Goal: Task Accomplishment & Management: Manage account settings

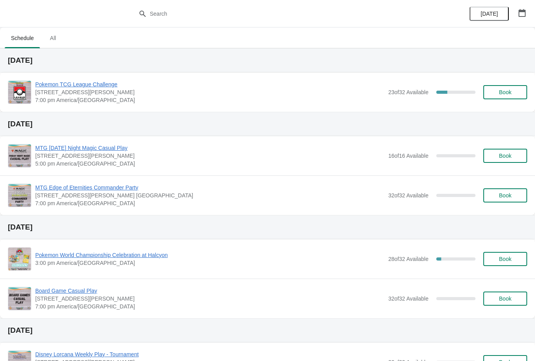
click at [510, 82] on div "Pokemon TCG League Challenge 2040 Louetta Rd Ste I Spring, TX 77388 7:00 pm Ame…" at bounding box center [281, 92] width 492 height 24
click at [514, 94] on span "Book" at bounding box center [506, 92] width 30 height 6
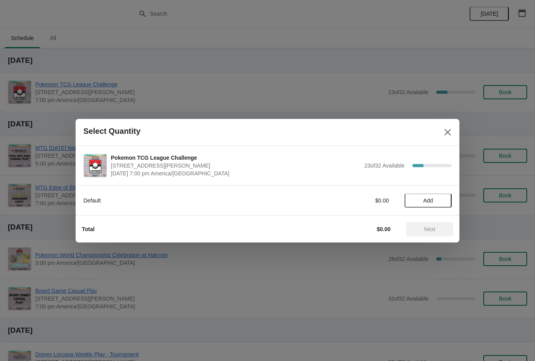
click at [443, 204] on button "Add" at bounding box center [428, 200] width 47 height 14
click at [439, 224] on button "Next" at bounding box center [429, 229] width 47 height 14
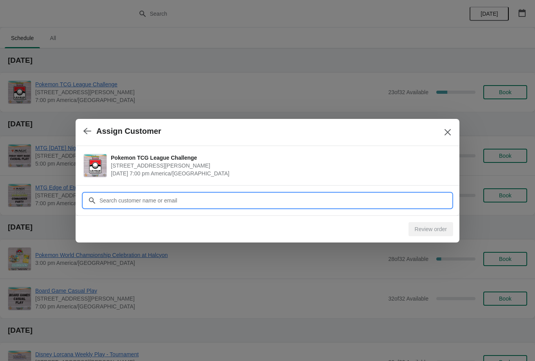
click at [413, 205] on input "Customer" at bounding box center [275, 200] width 353 height 14
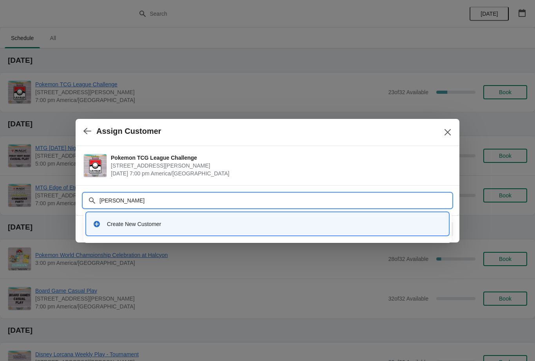
type input "Aaron"
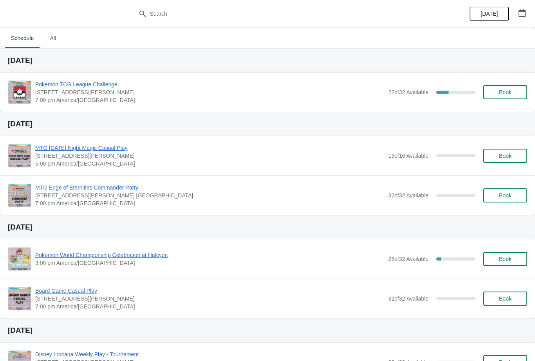
click at [513, 86] on button "Book" at bounding box center [506, 92] width 44 height 14
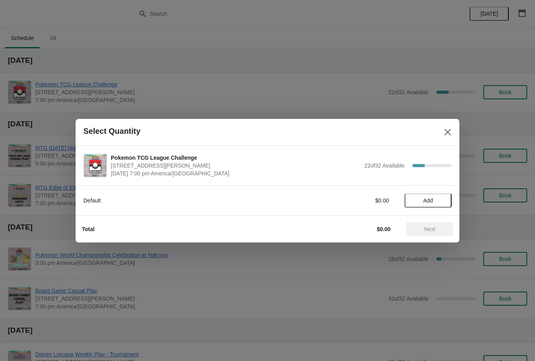
click at [437, 193] on button "Add" at bounding box center [428, 200] width 47 height 14
click at [437, 225] on button "Next" at bounding box center [429, 229] width 47 height 14
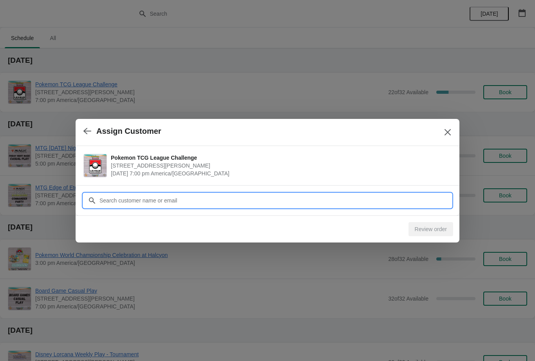
click at [403, 199] on input "Customer" at bounding box center [275, 200] width 353 height 14
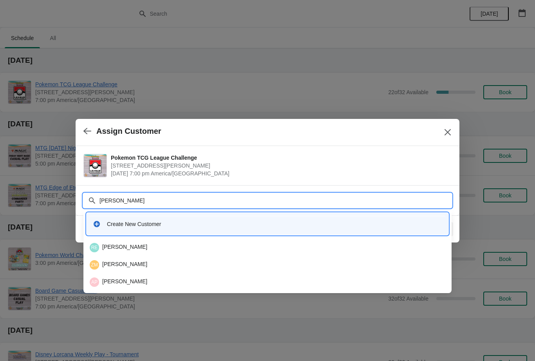
type input "Manuel"
click at [207, 245] on div "MF Manuel Franco" at bounding box center [268, 247] width 356 height 9
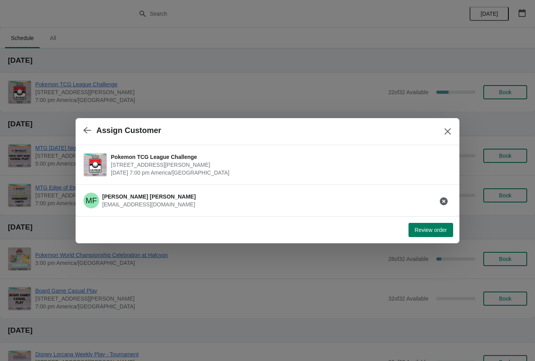
click at [440, 228] on span "Review order" at bounding box center [431, 230] width 32 height 6
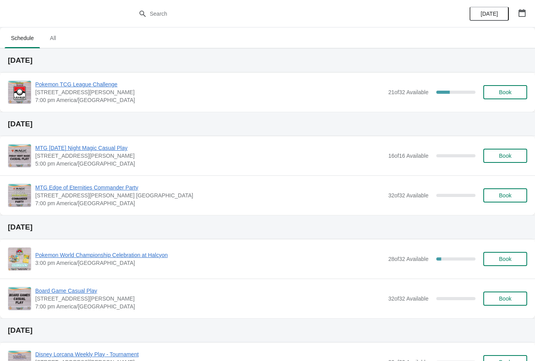
click at [513, 88] on button "Book" at bounding box center [506, 92] width 44 height 14
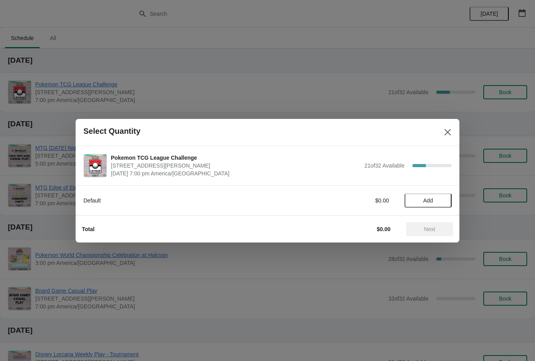
click at [448, 130] on icon "Close" at bounding box center [448, 132] width 8 height 8
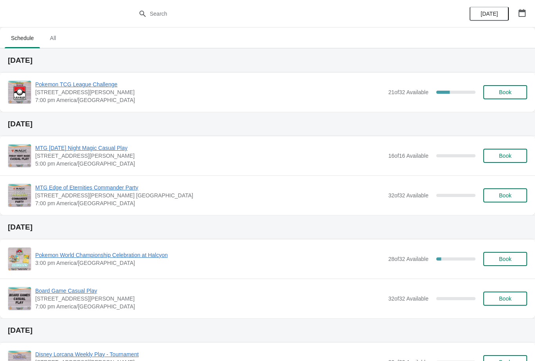
click at [102, 84] on span "Pokemon TCG League Challenge" at bounding box center [209, 84] width 349 height 8
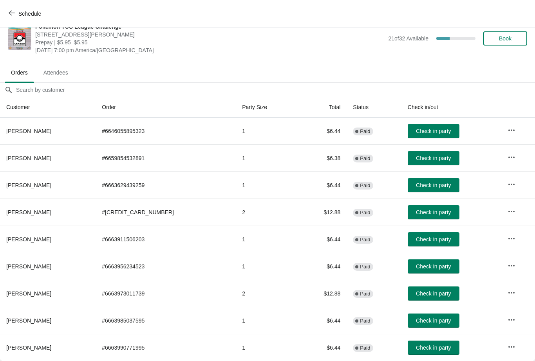
scroll to position [13, 0]
click at [12, 7] on button "Schedule" at bounding box center [25, 14] width 43 height 14
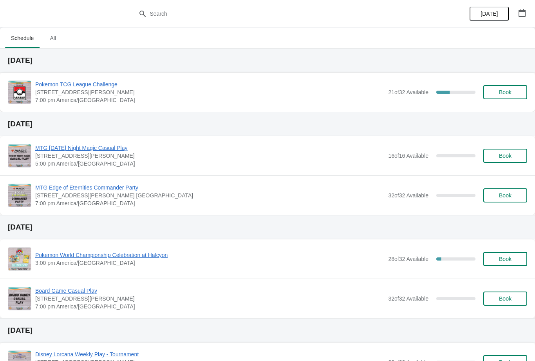
click at [509, 92] on span "Book" at bounding box center [505, 92] width 13 height 6
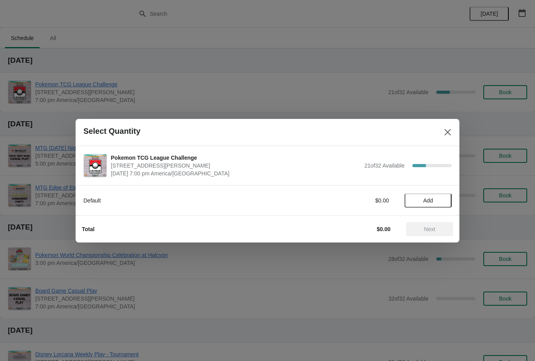
click at [436, 207] on button "Add" at bounding box center [428, 200] width 47 height 14
click at [441, 227] on span "Next" at bounding box center [430, 229] width 34 height 6
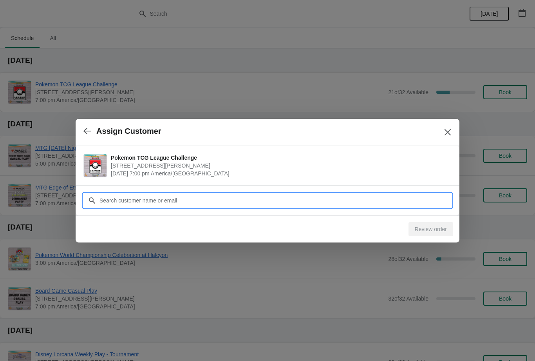
click at [420, 197] on input "Customer" at bounding box center [275, 200] width 353 height 14
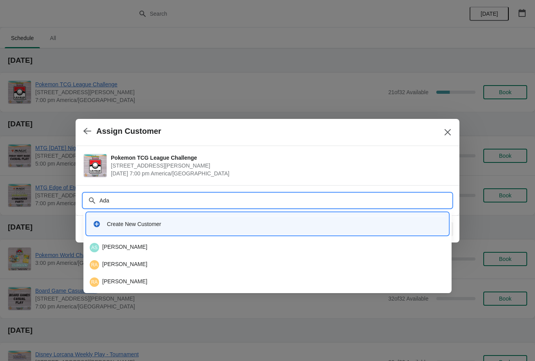
type input "Adam"
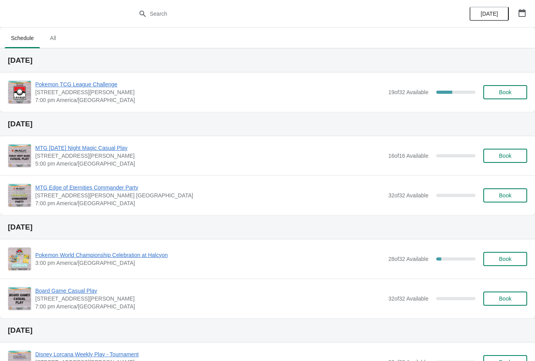
click at [514, 88] on button "Book" at bounding box center [506, 92] width 44 height 14
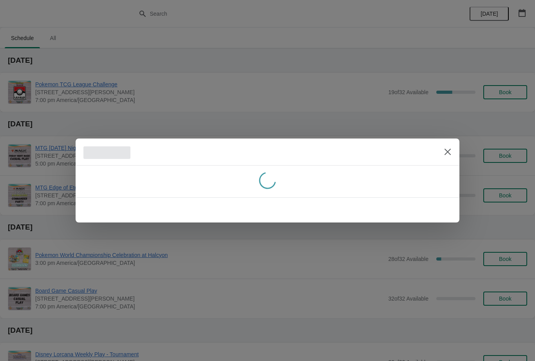
click at [445, 202] on div at bounding box center [268, 209] width 384 height 25
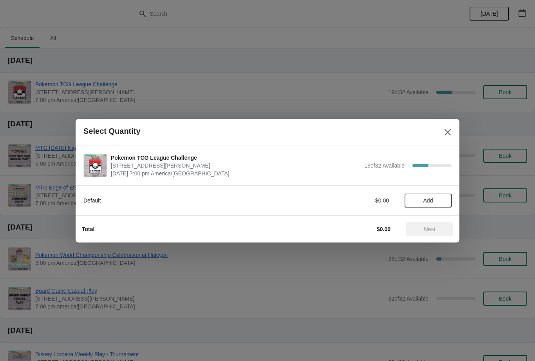
click at [435, 200] on span "Add" at bounding box center [428, 200] width 33 height 6
click at [435, 222] on button "Next" at bounding box center [429, 229] width 47 height 14
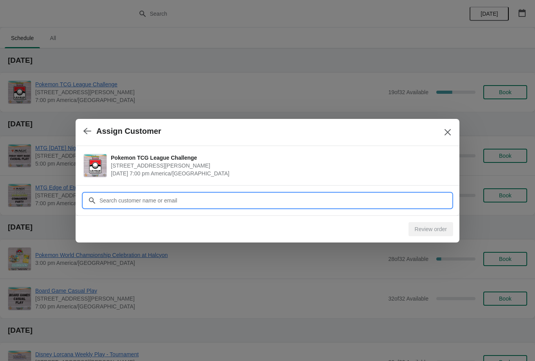
click at [382, 205] on input "Customer" at bounding box center [275, 200] width 353 height 14
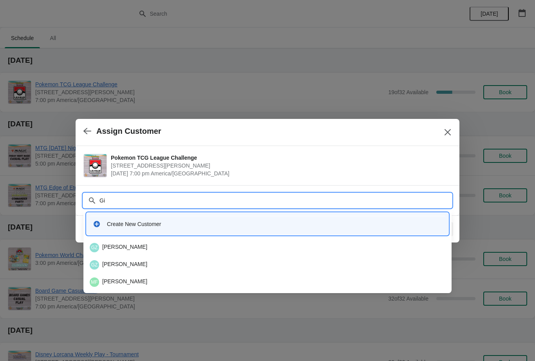
type input "G"
type input "Hu"
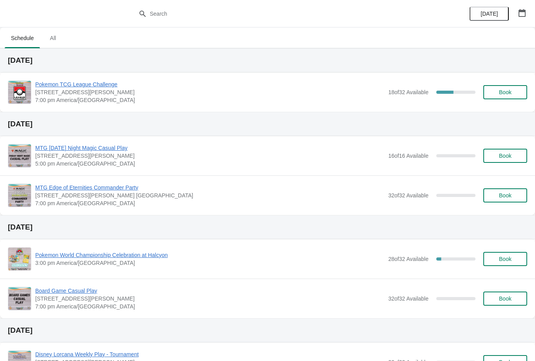
click at [511, 93] on span "Book" at bounding box center [505, 92] width 13 height 6
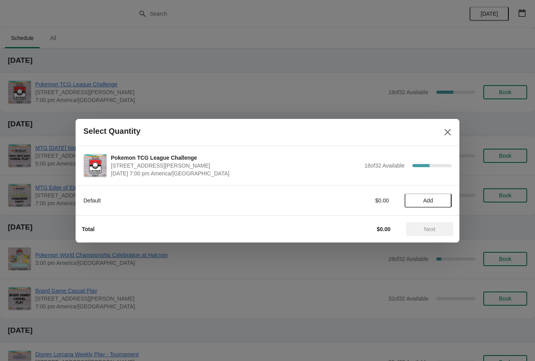
click at [438, 201] on span "Add" at bounding box center [428, 200] width 33 height 6
click at [429, 227] on span "Next" at bounding box center [429, 229] width 11 height 6
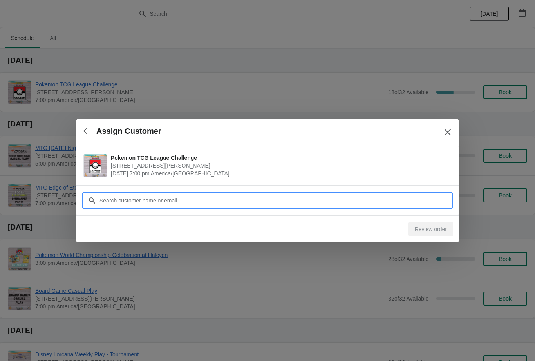
click at [381, 199] on input "Customer" at bounding box center [275, 200] width 353 height 14
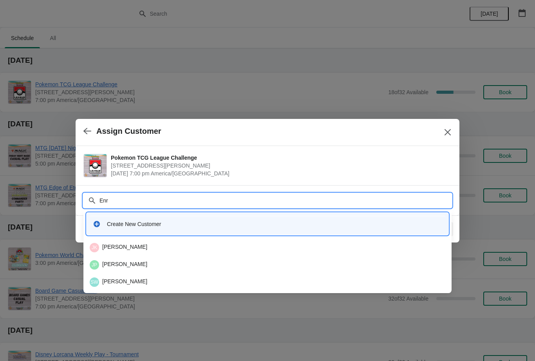
type input "Enri"
click at [101, 261] on div "EU" at bounding box center [96, 264] width 13 height 9
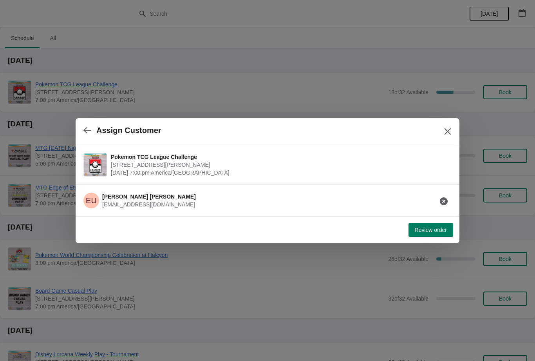
click at [437, 233] on span "Review order" at bounding box center [431, 230] width 32 height 6
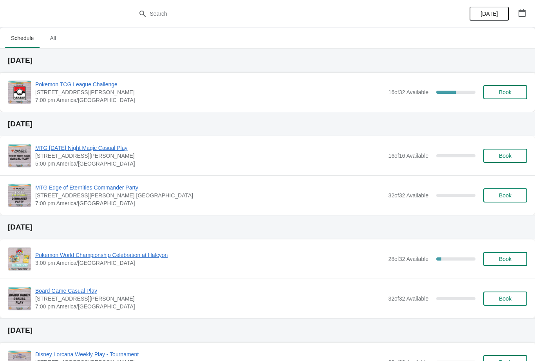
click at [499, 90] on span "Book" at bounding box center [505, 92] width 13 height 6
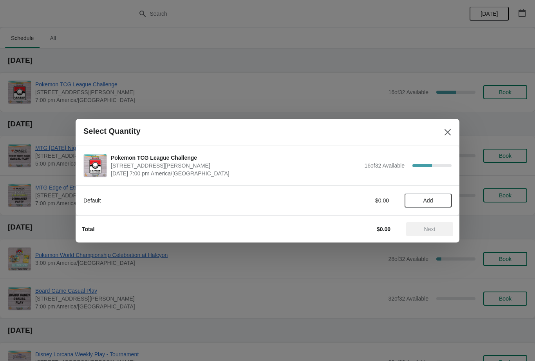
click at [420, 201] on span "Add" at bounding box center [428, 200] width 33 height 6
click at [444, 227] on span "Next" at bounding box center [430, 229] width 34 height 6
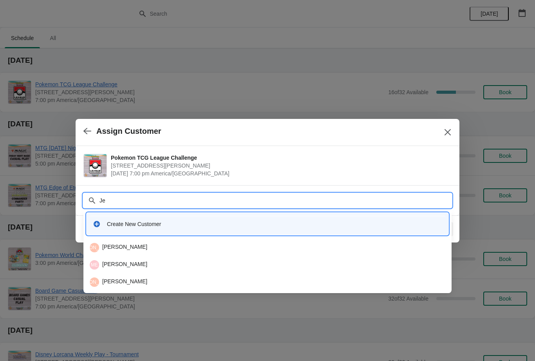
type input "J"
type input "L"
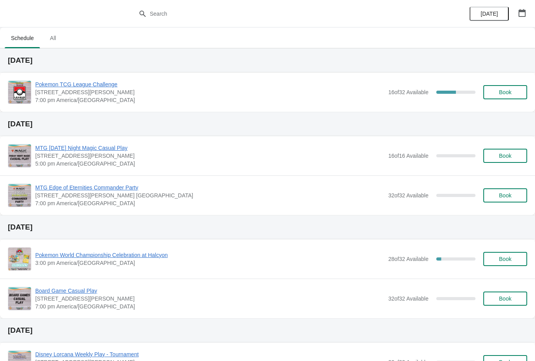
click at [506, 96] on button "Book" at bounding box center [506, 92] width 44 height 14
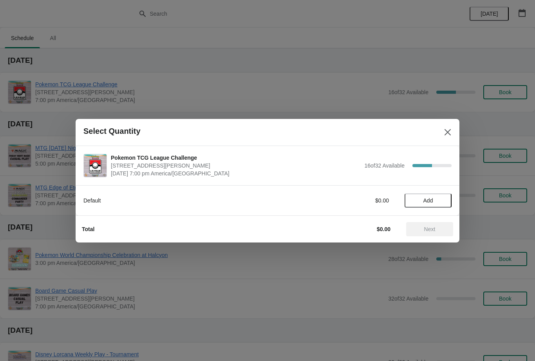
click at [443, 200] on span "Add" at bounding box center [428, 200] width 33 height 6
click at [444, 231] on span "Next" at bounding box center [430, 229] width 34 height 6
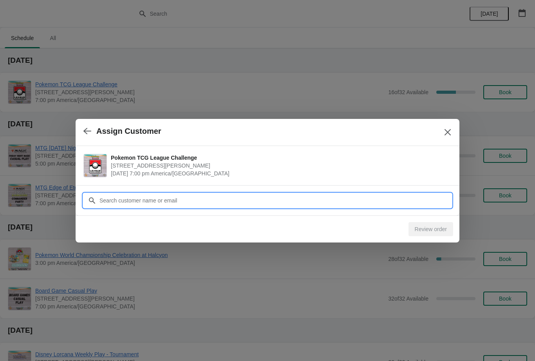
click at [315, 202] on input "Customer" at bounding box center [275, 200] width 353 height 14
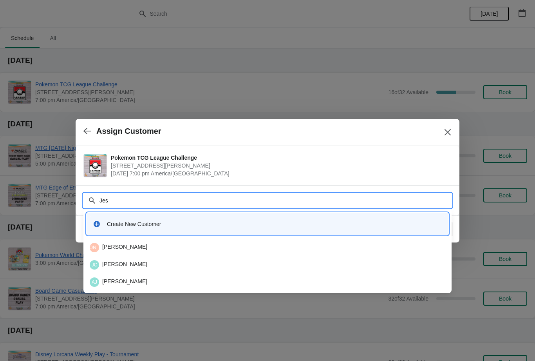
type input "[PERSON_NAME]"
click at [297, 227] on div "Create New Customer" at bounding box center [274, 224] width 335 height 8
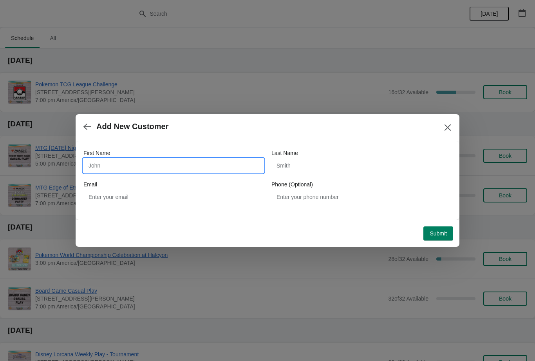
click at [183, 171] on input "First Name" at bounding box center [173, 165] width 180 height 14
type input "Jesse"
click at [370, 158] on input "Last Name" at bounding box center [362, 165] width 180 height 14
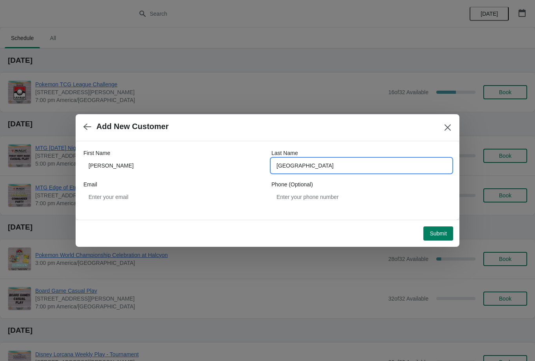
type input "Lyon"
click at [443, 236] on span "Submit" at bounding box center [438, 233] width 17 height 6
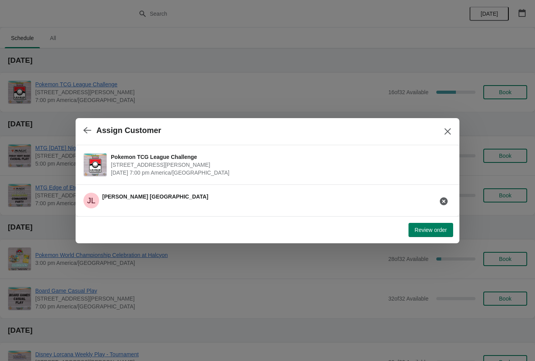
click at [433, 232] on span "Review order" at bounding box center [431, 230] width 32 height 6
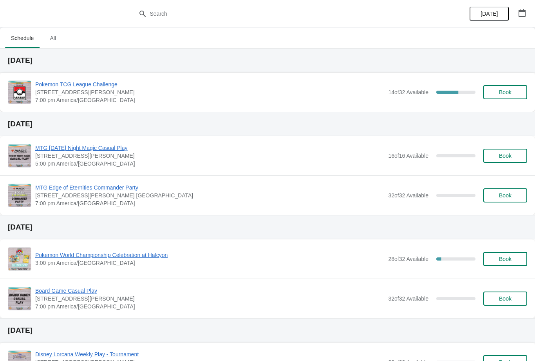
click at [508, 92] on span "Book" at bounding box center [505, 92] width 13 height 6
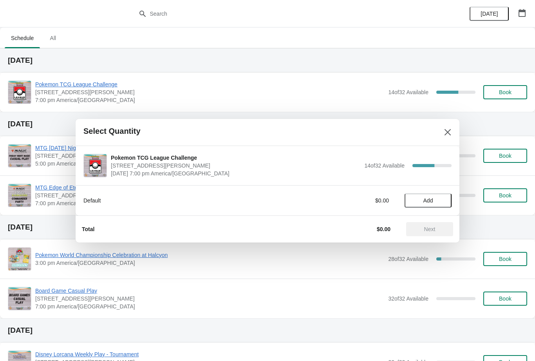
click at [435, 199] on span "Add" at bounding box center [428, 200] width 33 height 6
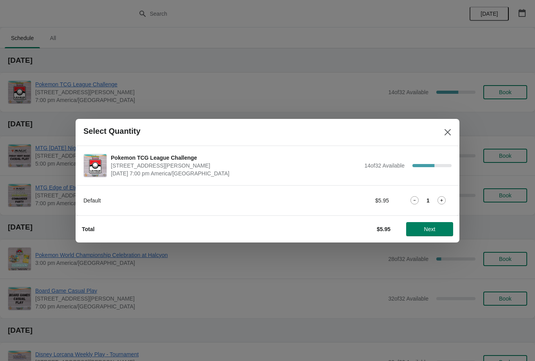
click at [435, 223] on button "Next" at bounding box center [429, 229] width 47 height 14
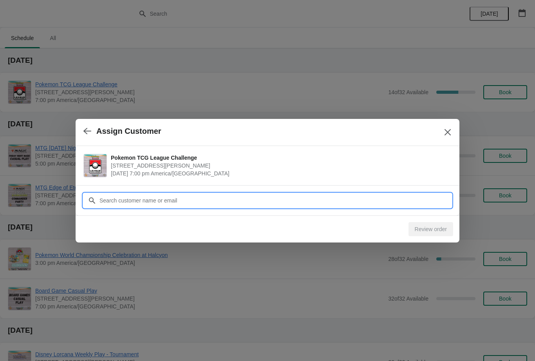
click at [399, 193] on input "Customer" at bounding box center [275, 200] width 353 height 14
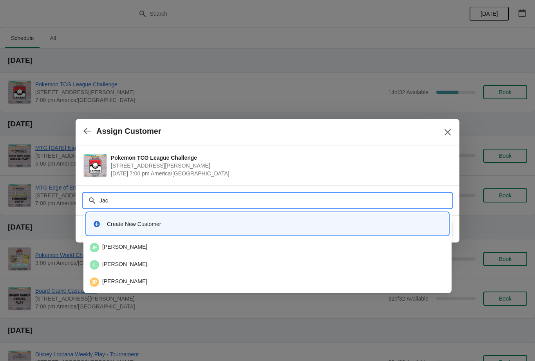
type input "[PERSON_NAME]"
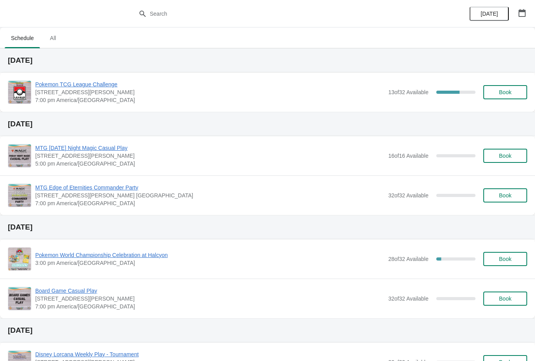
click at [504, 91] on span "Book" at bounding box center [505, 92] width 13 height 6
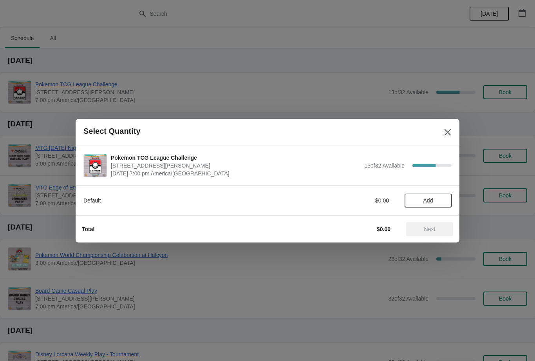
click at [439, 205] on button "Add" at bounding box center [428, 200] width 47 height 14
click at [433, 233] on button "Next" at bounding box center [429, 229] width 47 height 14
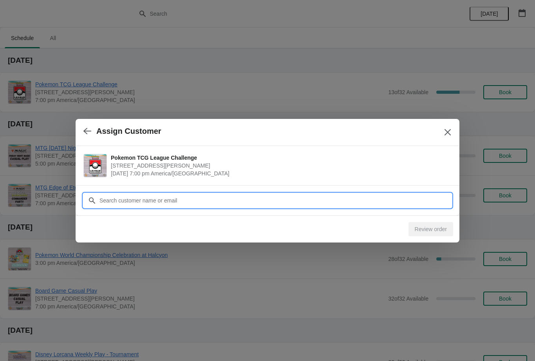
click at [403, 202] on input "Customer" at bounding box center [275, 200] width 353 height 14
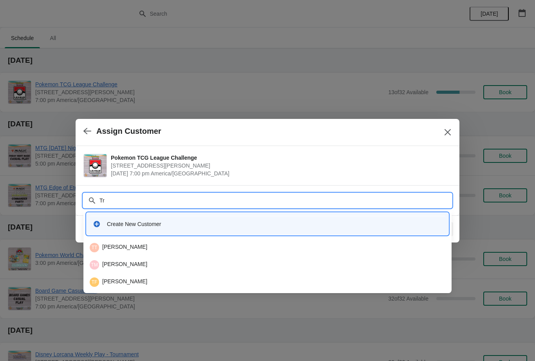
type input "T"
type input "Point"
click at [183, 249] on div "TP Trevor Points" at bounding box center [268, 247] width 356 height 9
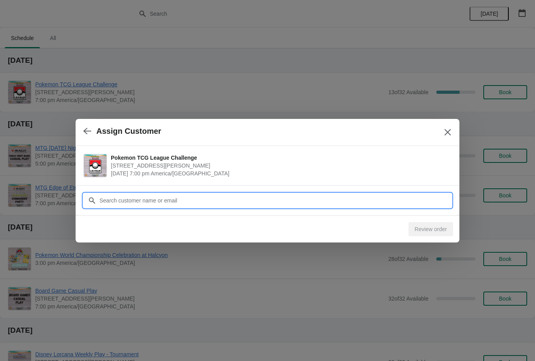
click at [411, 206] on input "Customer" at bounding box center [275, 200] width 353 height 14
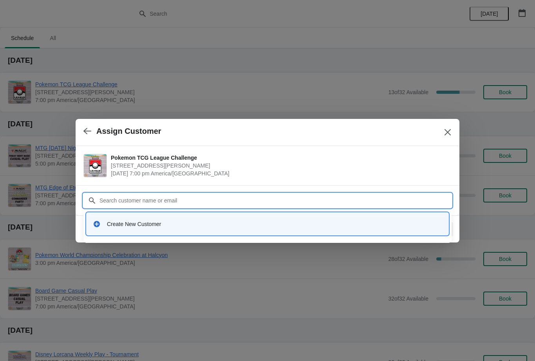
click at [407, 198] on input "Customer" at bounding box center [275, 200] width 353 height 14
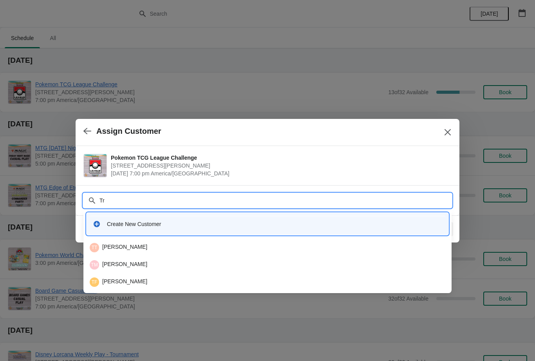
type input "T"
type input "P"
click at [449, 133] on icon "Close" at bounding box center [448, 132] width 6 height 6
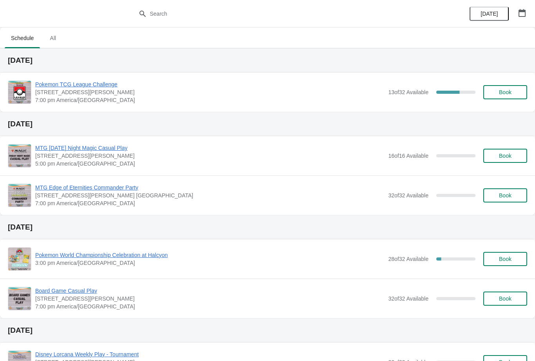
click at [82, 85] on span "Pokemon TCG League Challenge" at bounding box center [209, 84] width 349 height 8
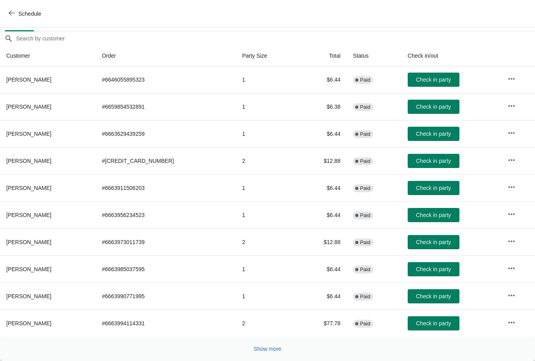
scroll to position [64, 0]
click at [274, 350] on span "Show more" at bounding box center [268, 348] width 28 height 6
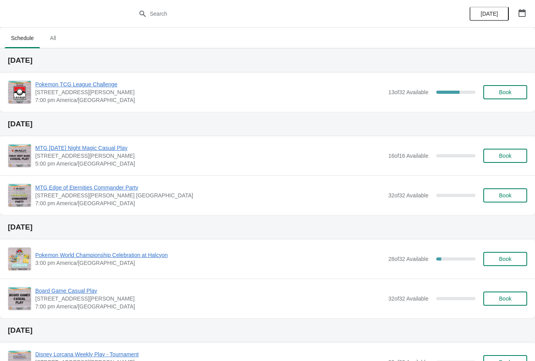
click at [522, 15] on icon "button" at bounding box center [522, 13] width 8 height 8
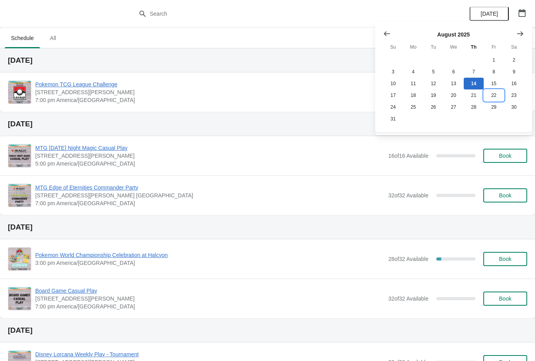
click at [495, 94] on button "22" at bounding box center [494, 95] width 20 height 12
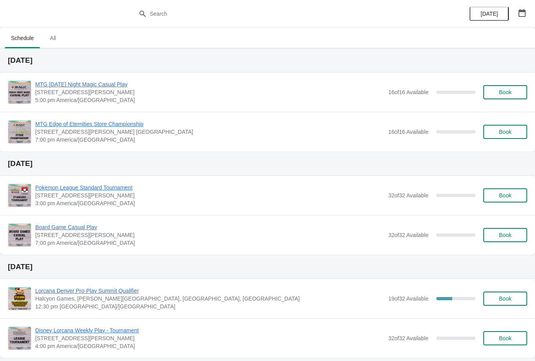
click at [526, 13] on icon "button" at bounding box center [522, 13] width 7 height 8
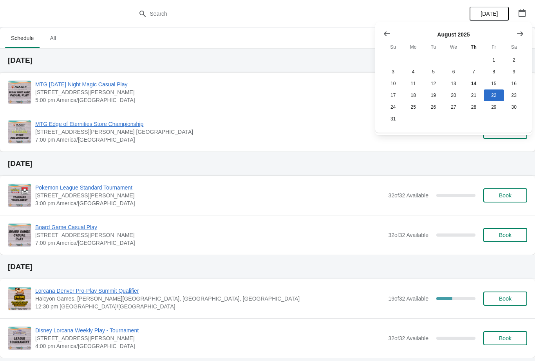
click at [523, 36] on icon "Show next month, September 2025" at bounding box center [520, 34] width 8 height 8
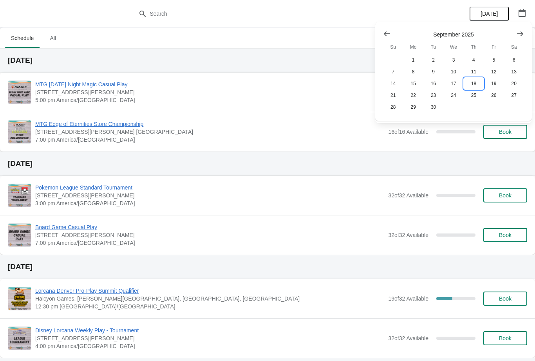
click at [477, 87] on button "18" at bounding box center [474, 84] width 20 height 12
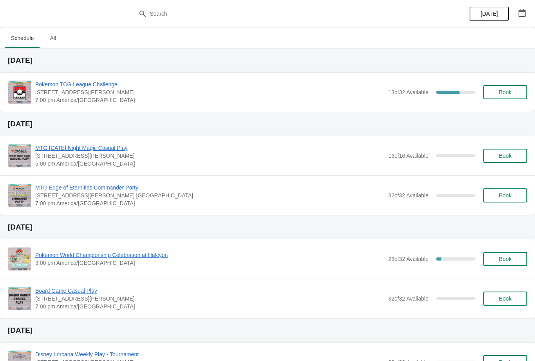
click at [513, 91] on span "Book" at bounding box center [506, 92] width 30 height 6
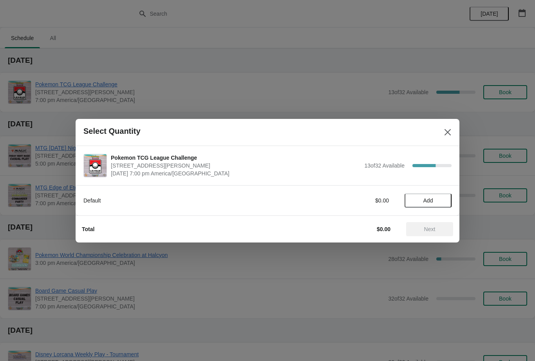
click at [431, 199] on span "Add" at bounding box center [429, 200] width 10 height 6
click at [433, 230] on span "Next" at bounding box center [429, 229] width 11 height 6
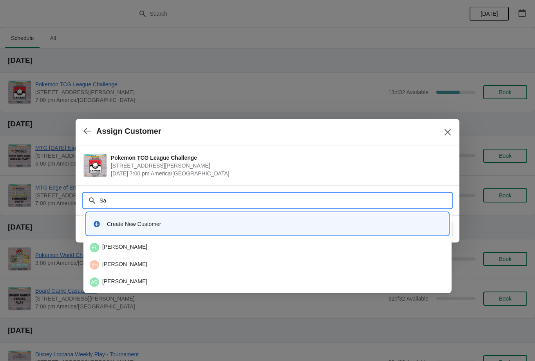
type input "Sac"
click at [210, 252] on div "SH Sacara Hopper" at bounding box center [268, 247] width 362 height 16
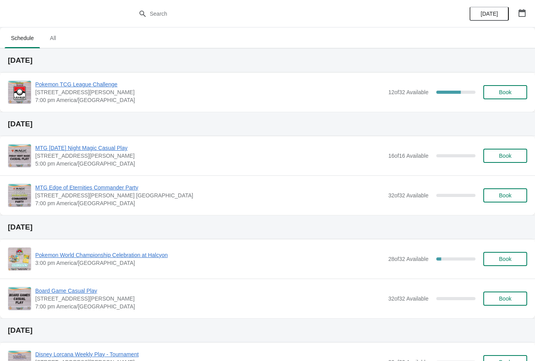
click at [516, 13] on button "button" at bounding box center [522, 13] width 14 height 14
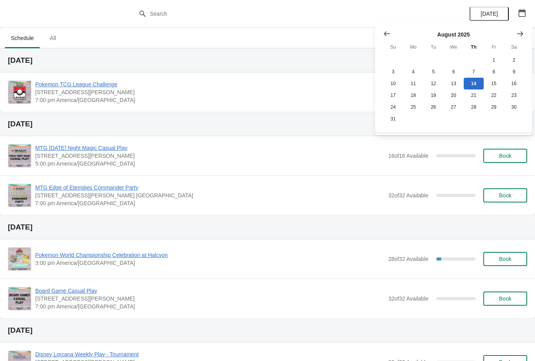
click at [518, 29] on button "Show next month, September 2025" at bounding box center [520, 34] width 14 height 14
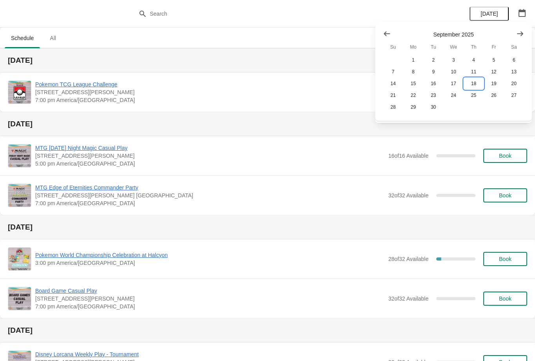
click at [476, 80] on button "18" at bounding box center [474, 84] width 20 height 12
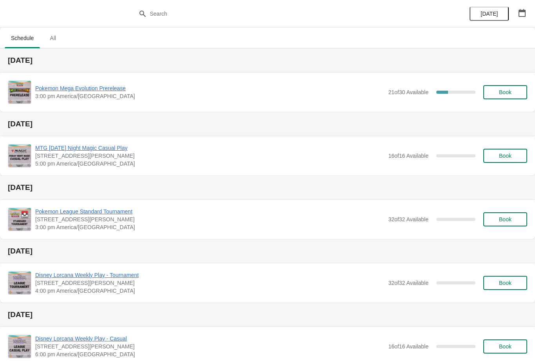
click at [513, 86] on button "Book" at bounding box center [506, 92] width 44 height 14
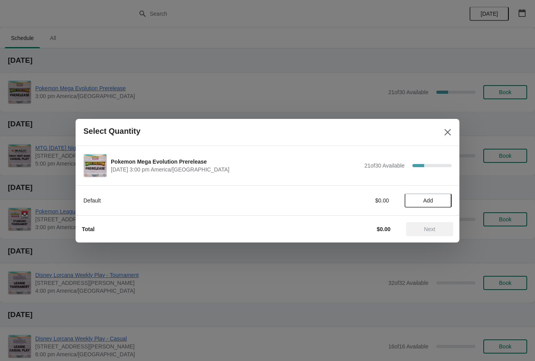
click at [433, 199] on span "Add" at bounding box center [429, 200] width 10 height 6
click at [426, 232] on span "Next" at bounding box center [429, 229] width 11 height 6
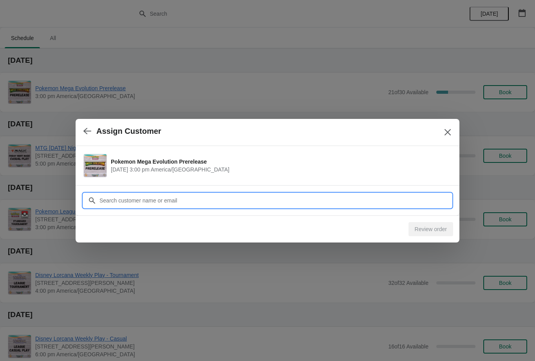
click at [406, 201] on input "Customer" at bounding box center [275, 200] width 353 height 14
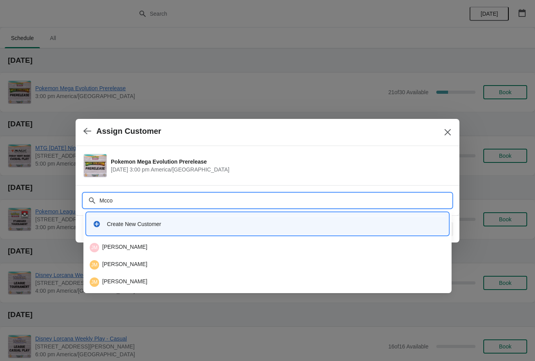
click at [314, 202] on input "Mcco" at bounding box center [275, 200] width 353 height 14
type input "Mccom"
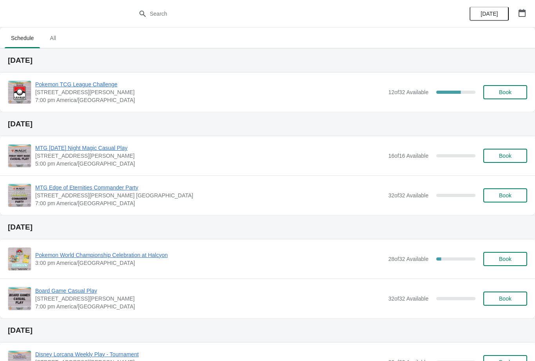
click at [100, 85] on span "Pokemon TCG League Challenge" at bounding box center [209, 84] width 349 height 8
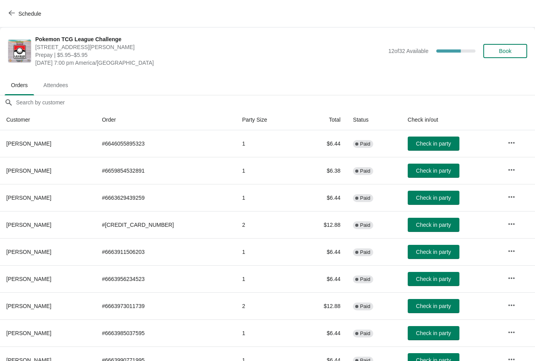
click at [424, 120] on th "Check in/out" at bounding box center [452, 119] width 100 height 21
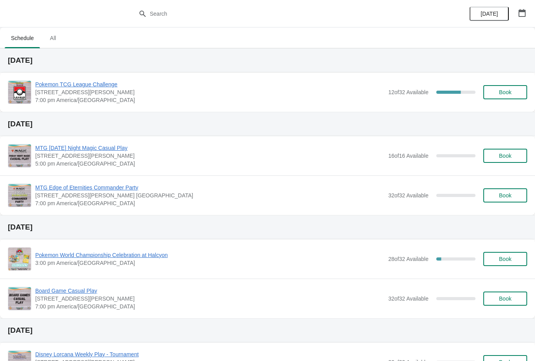
click at [526, 94] on button "Book" at bounding box center [506, 92] width 44 height 14
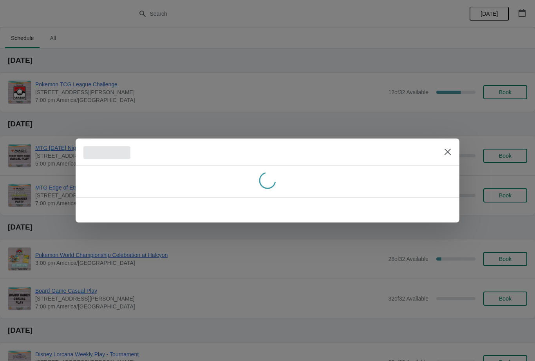
click at [441, 194] on div at bounding box center [268, 181] width 384 height 32
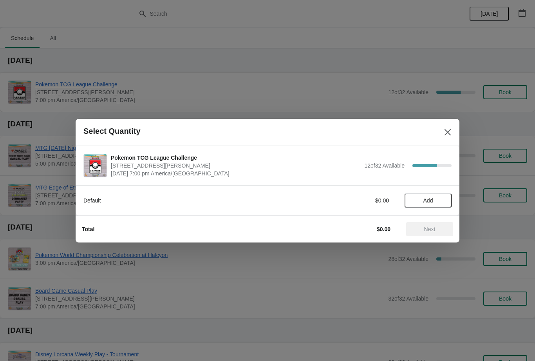
click at [439, 201] on span "Add" at bounding box center [428, 200] width 33 height 6
click at [443, 235] on button "Next" at bounding box center [429, 229] width 47 height 14
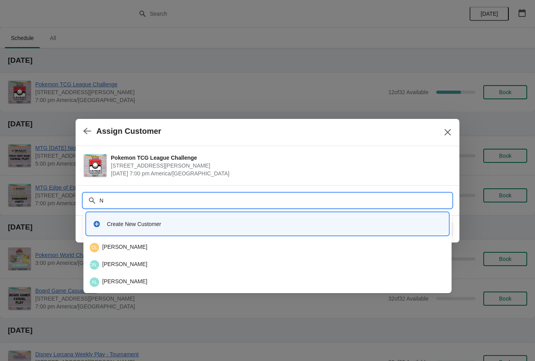
type input "N"
click at [513, 247] on div at bounding box center [267, 180] width 535 height 361
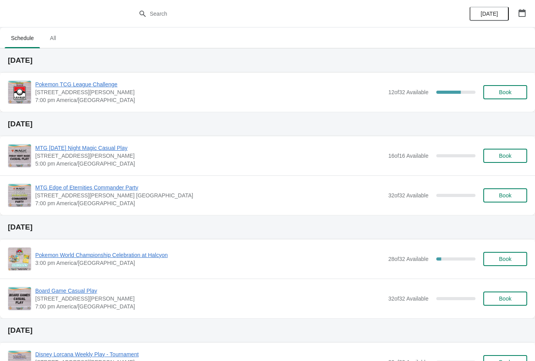
click at [513, 90] on span "Book" at bounding box center [506, 92] width 30 height 6
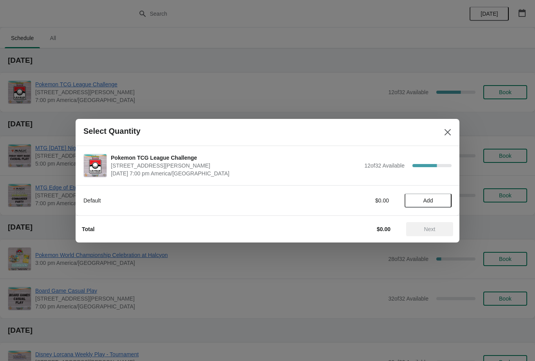
click at [439, 197] on span "Add" at bounding box center [428, 200] width 33 height 6
click at [429, 231] on span "Next" at bounding box center [429, 229] width 11 height 6
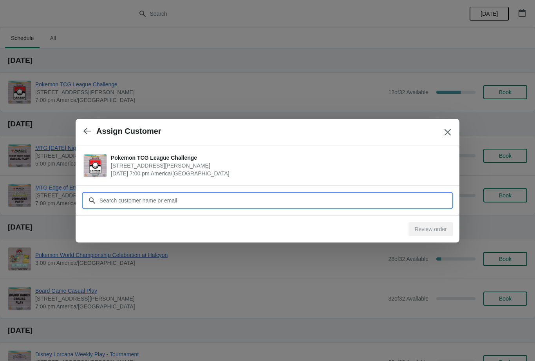
click at [370, 198] on input "Customer" at bounding box center [275, 200] width 353 height 14
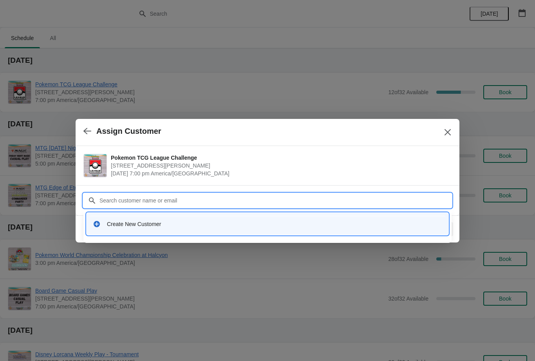
click at [295, 225] on div "Create New Customer" at bounding box center [274, 224] width 335 height 8
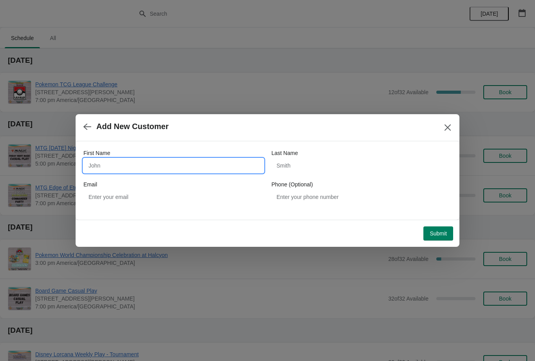
click at [177, 171] on input "First Name" at bounding box center [173, 165] width 180 height 14
type input "E"
type input "N"
type input "Enjia"
click at [360, 169] on input "Last Name" at bounding box center [362, 165] width 180 height 14
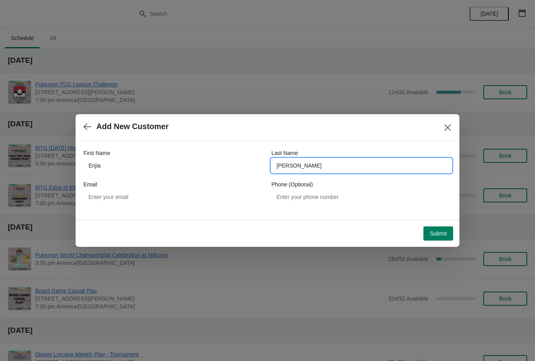
type input "Wang"
click at [442, 234] on span "Submit" at bounding box center [438, 233] width 17 height 6
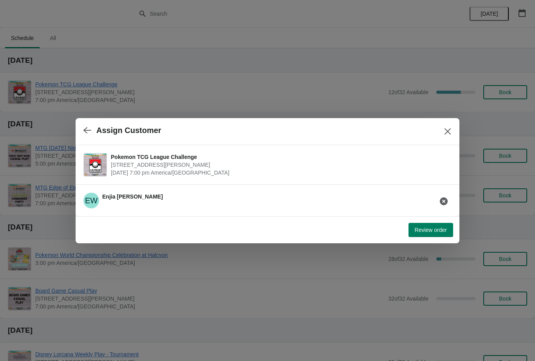
click at [436, 233] on span "Review order" at bounding box center [431, 230] width 32 height 6
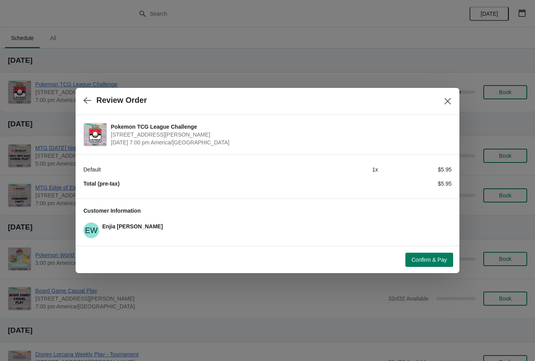
click at [442, 255] on button "Confirm & Pay" at bounding box center [430, 259] width 48 height 14
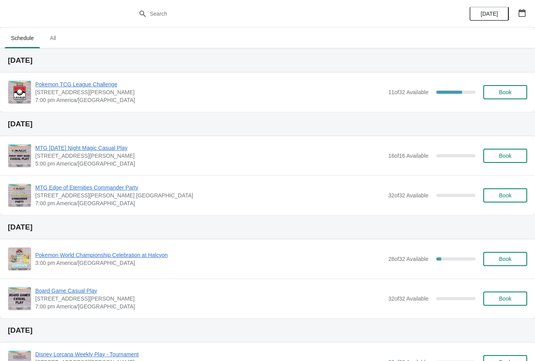
click at [509, 81] on div "Pokemon TCG League Challenge [STREET_ADDRESS][PERSON_NAME] 7:00 pm [GEOGRAPHIC_…" at bounding box center [281, 92] width 492 height 24
click at [510, 95] on span "Book" at bounding box center [505, 92] width 13 height 6
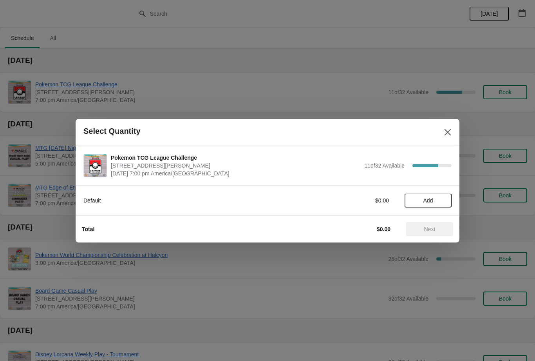
click at [438, 199] on span "Add" at bounding box center [428, 200] width 33 height 6
click at [428, 228] on span "Next" at bounding box center [429, 229] width 11 height 6
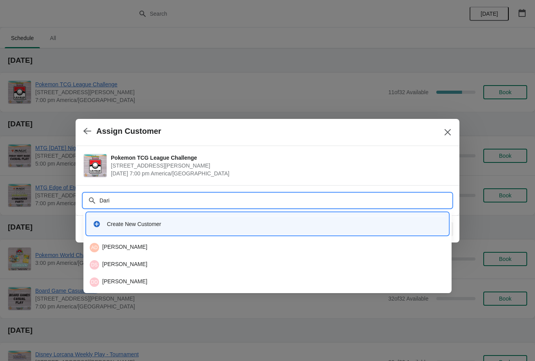
type input "[PERSON_NAME]"
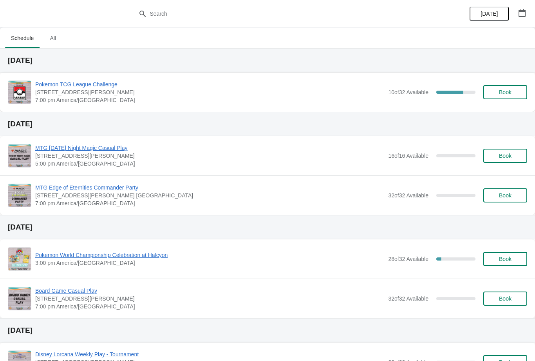
click at [513, 91] on span "Book" at bounding box center [506, 92] width 30 height 6
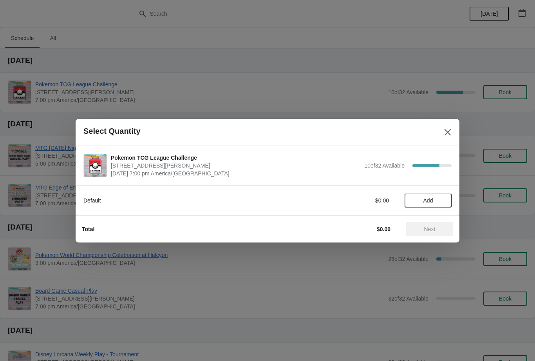
click at [454, 129] on button "Close" at bounding box center [448, 132] width 14 height 14
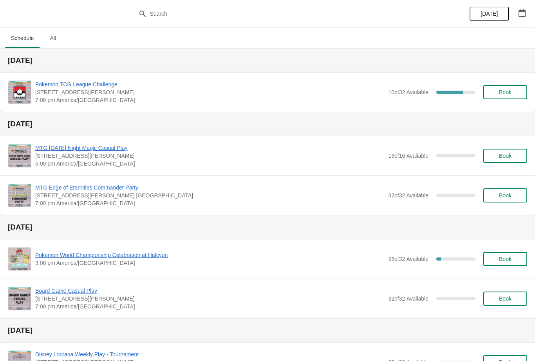
click at [106, 75] on div "Pokemon TCG League Challenge 2040 Louetta Rd Ste I Spring, TX 77388 7:00 pm Ame…" at bounding box center [267, 91] width 535 height 39
click at [107, 76] on div "Pokemon TCG League Challenge 2040 Louetta Rd Ste I Spring, TX 77388 7:00 pm Ame…" at bounding box center [267, 91] width 535 height 39
click at [112, 87] on span "Pokemon TCG League Challenge" at bounding box center [209, 84] width 349 height 8
click at [516, 11] on button "button" at bounding box center [522, 13] width 14 height 14
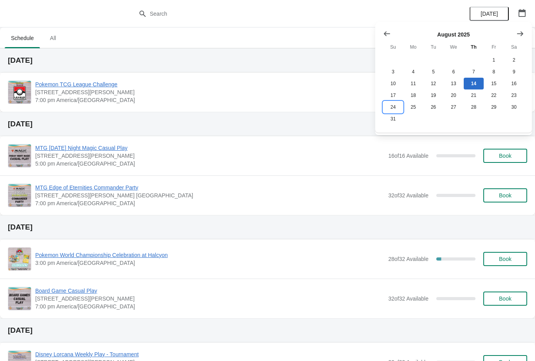
click at [390, 104] on button "24" at bounding box center [393, 107] width 20 height 12
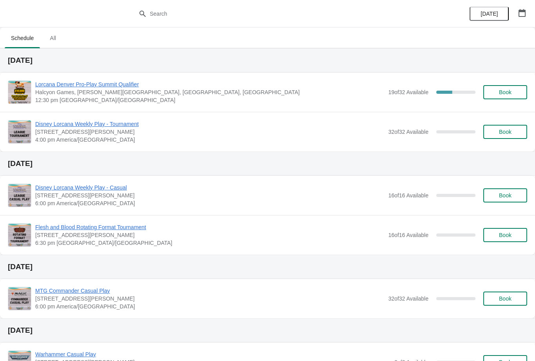
click at [95, 103] on span "12:30 pm [GEOGRAPHIC_DATA]/[GEOGRAPHIC_DATA]" at bounding box center [209, 100] width 349 height 8
click at [83, 83] on span "Lorcana Denver Pro-Play Summit Qualifier" at bounding box center [209, 84] width 349 height 8
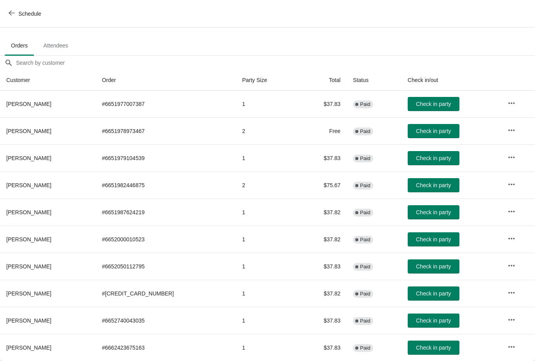
scroll to position [40, 0]
click at [506, 96] on button "button" at bounding box center [512, 103] width 14 height 14
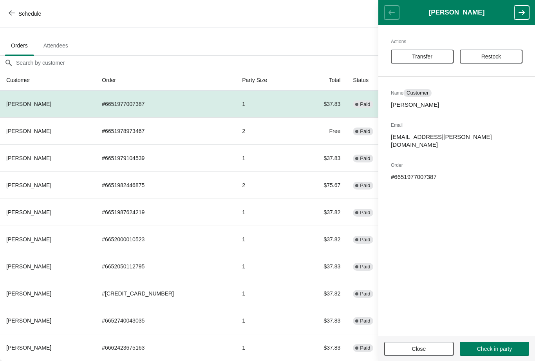
click at [484, 58] on span "Restock" at bounding box center [492, 56] width 20 height 6
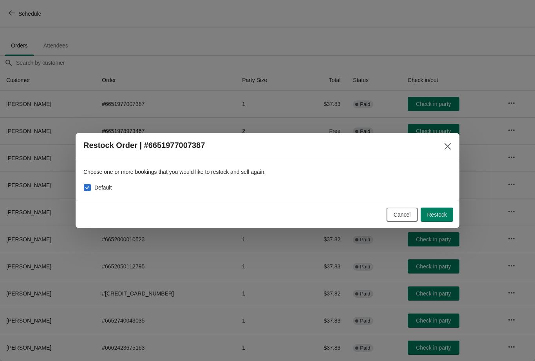
click at [433, 212] on span "Restock" at bounding box center [437, 214] width 20 height 6
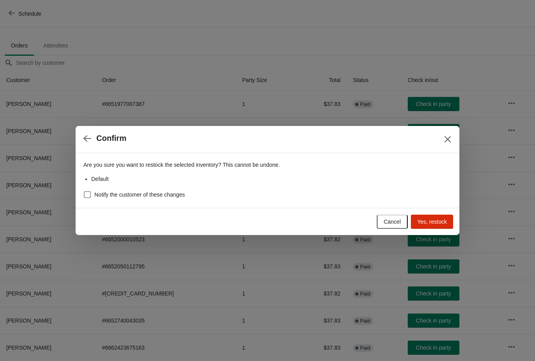
click at [89, 196] on span at bounding box center [87, 194] width 7 height 7
click at [84, 191] on input "Notify the customer of these changes" at bounding box center [84, 191] width 0 height 0
checkbox input "true"
click at [426, 219] on span "Yes, restock" at bounding box center [432, 221] width 30 height 6
